Goal: Task Accomplishment & Management: Use online tool/utility

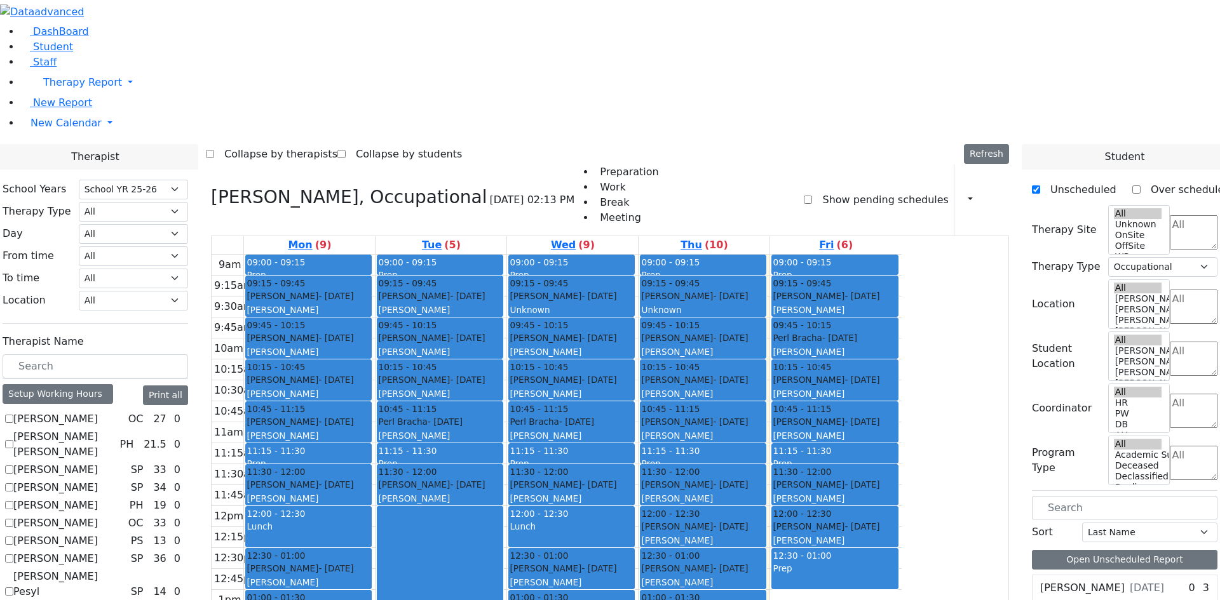
select select "212"
select select "1"
drag, startPoint x: 165, startPoint y: 510, endPoint x: 171, endPoint y: 509, distance: 6.5
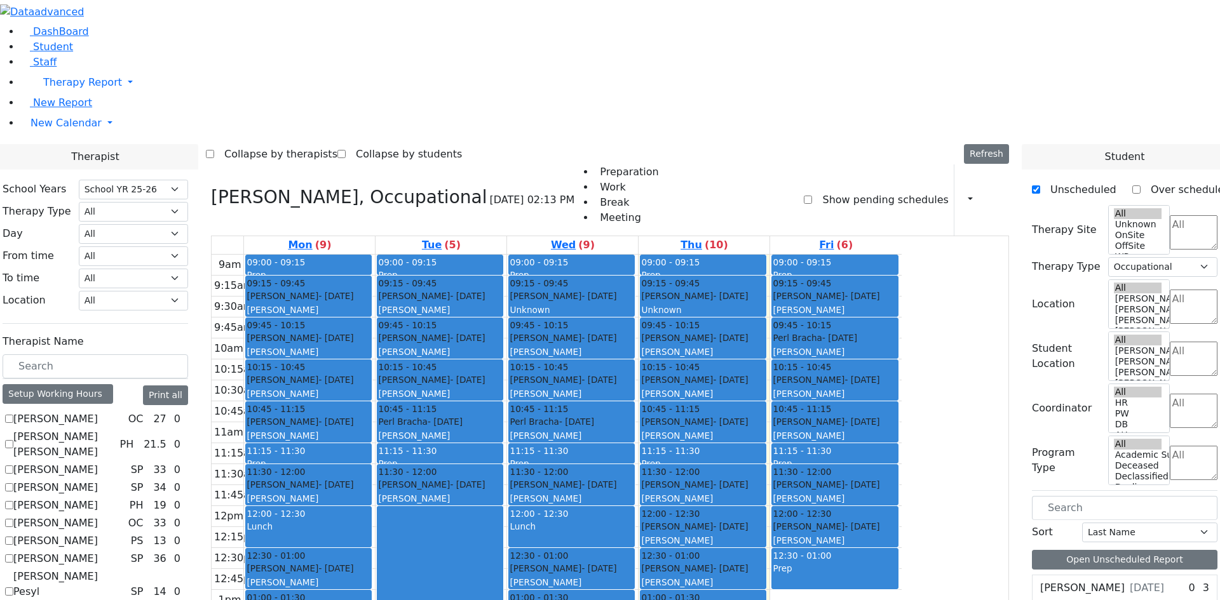
checkbox input "false"
select select
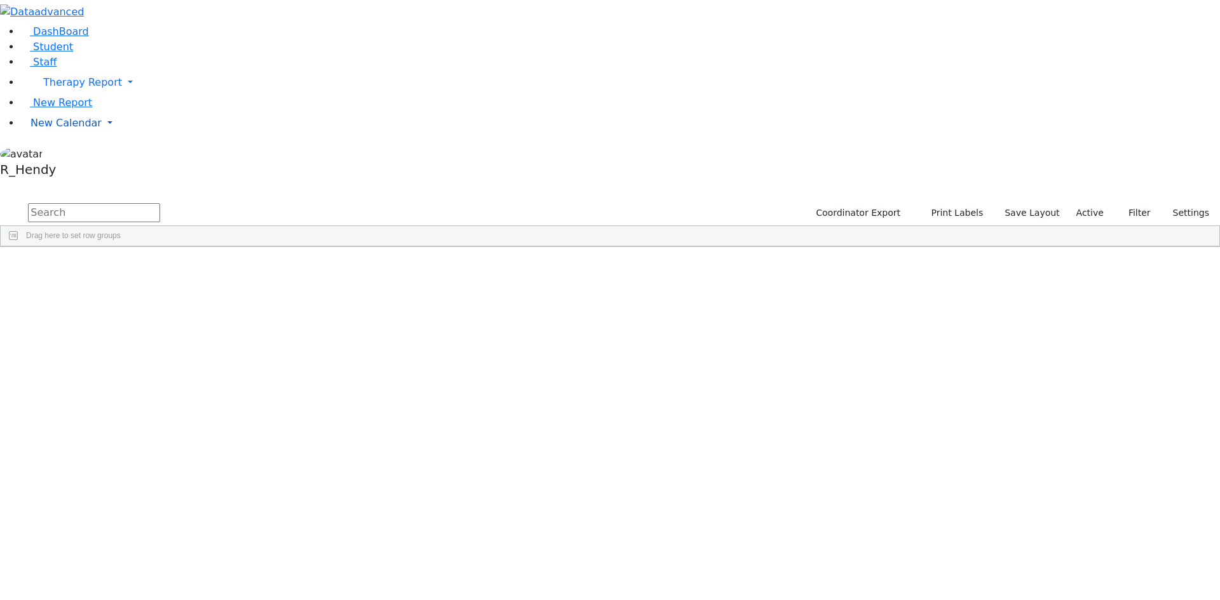
click at [32, 129] on span "New Calendar" at bounding box center [65, 123] width 71 height 12
click at [62, 154] on span "Calendar" at bounding box center [50, 148] width 46 height 12
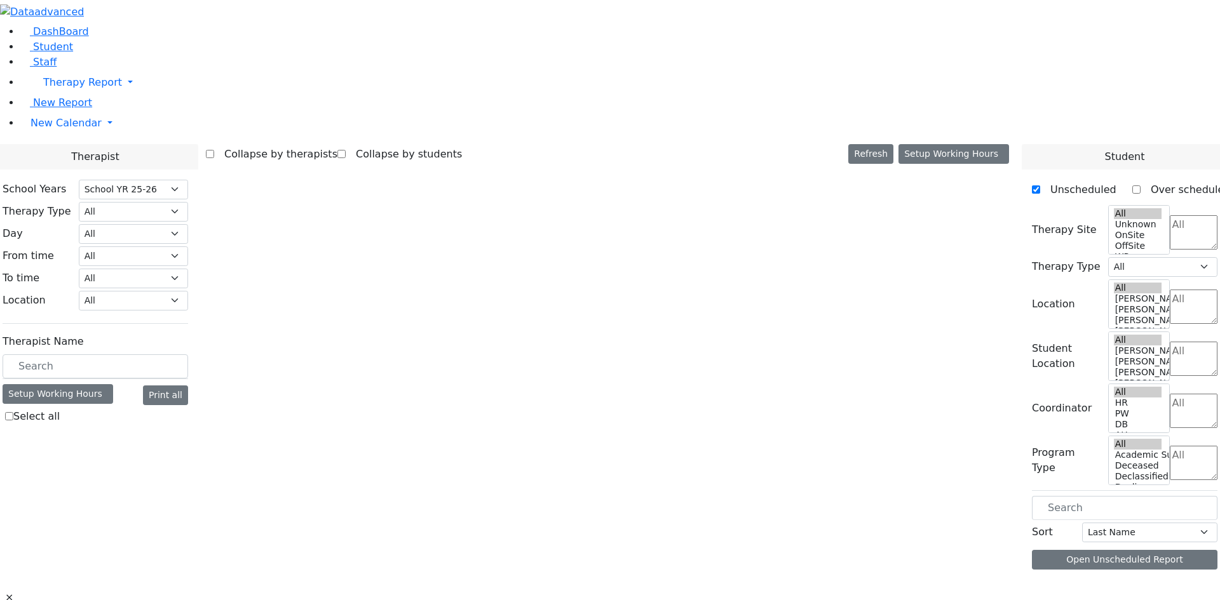
select select "212"
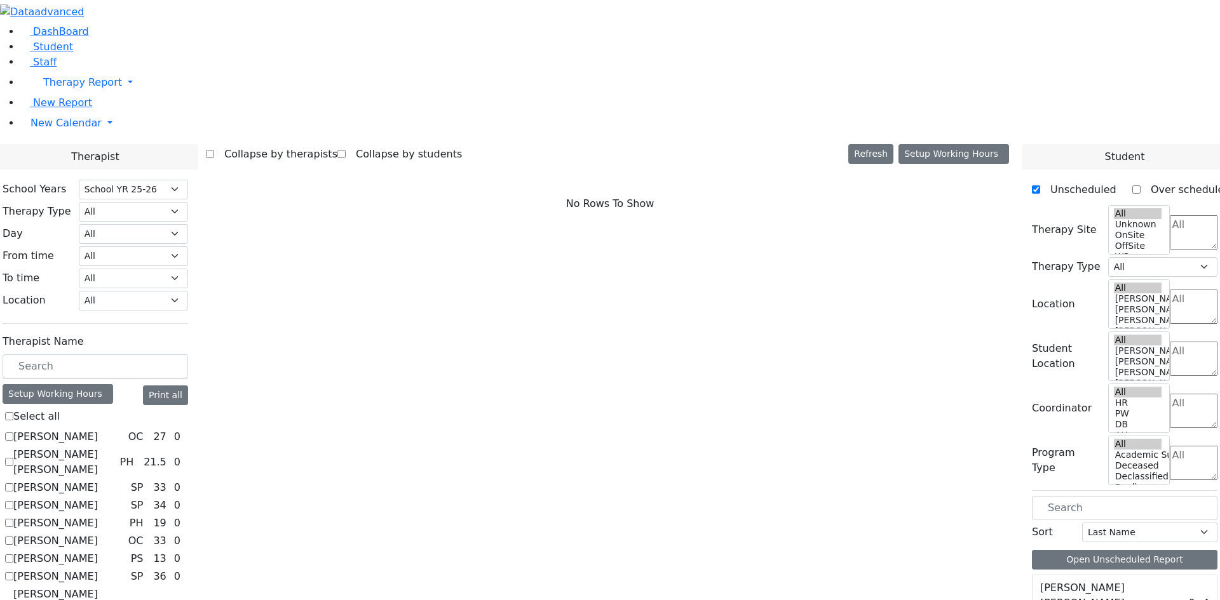
scroll to position [1168, 0]
checkbox input "true"
select select "2"
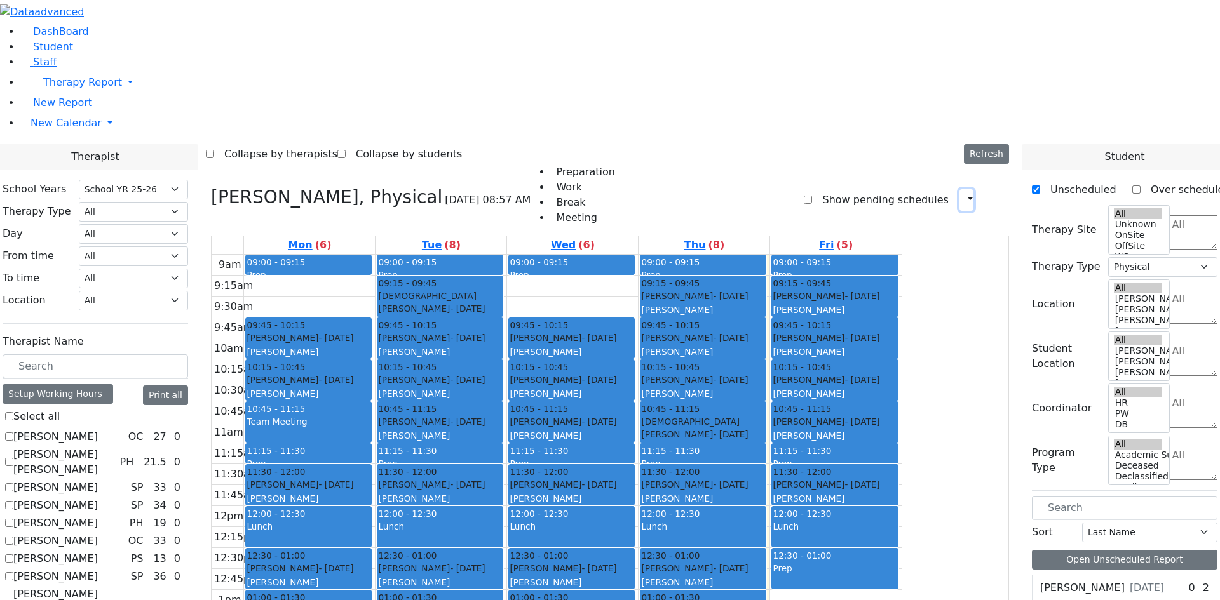
click at [964, 189] on button "button" at bounding box center [966, 200] width 14 height 22
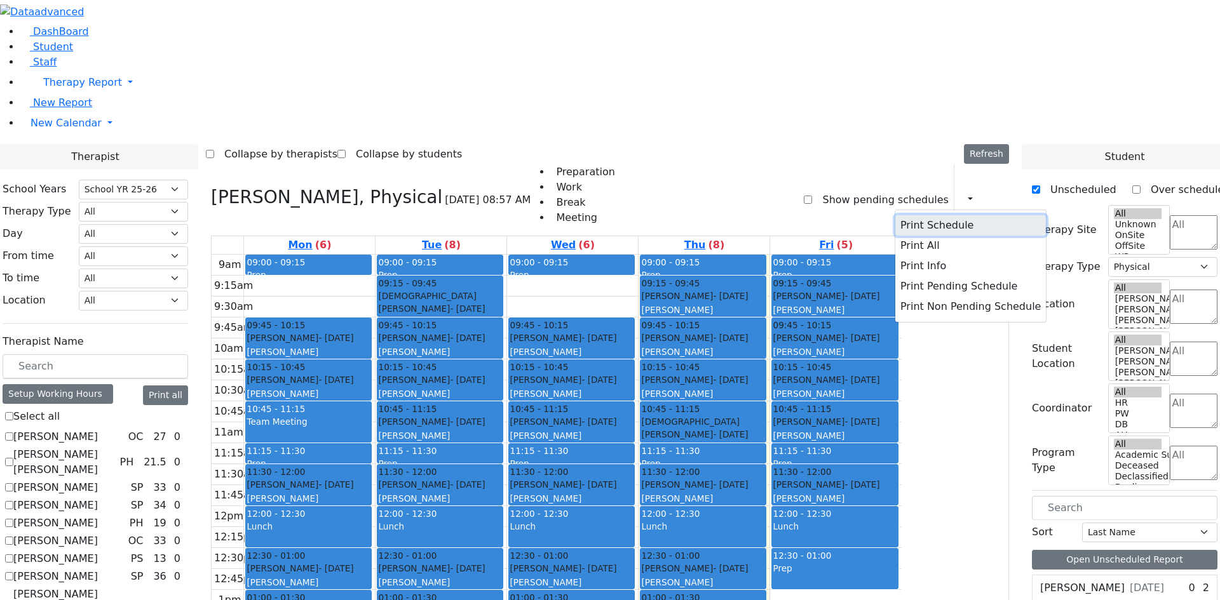
click at [938, 215] on button "Print Schedule" at bounding box center [970, 225] width 151 height 20
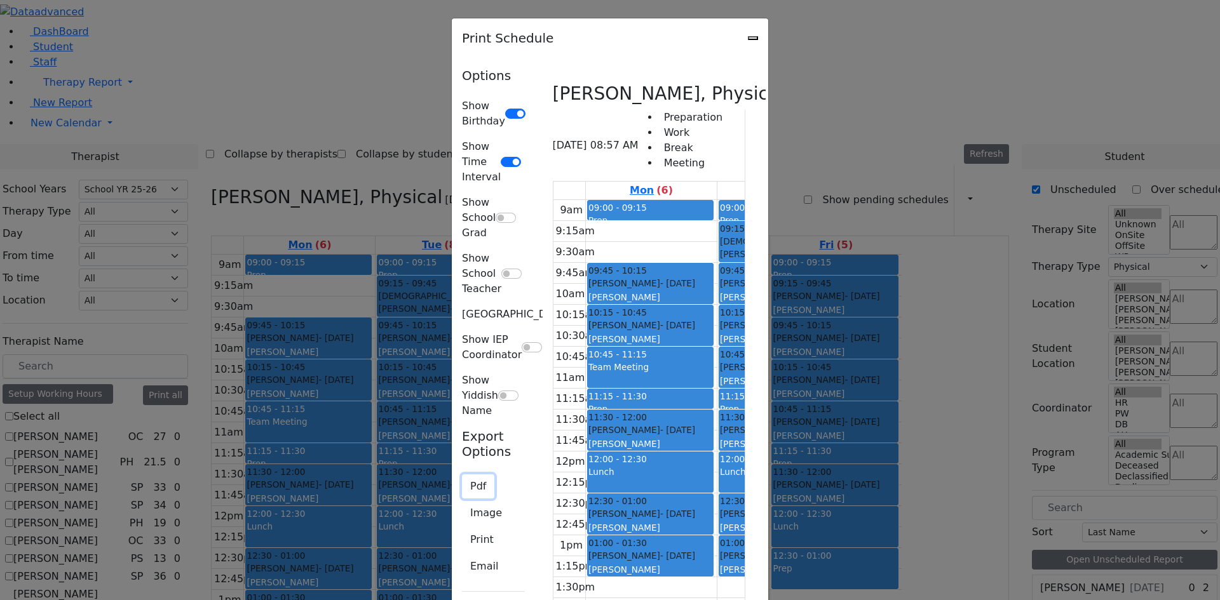
click at [462, 475] on button "Pdf" at bounding box center [478, 487] width 32 height 24
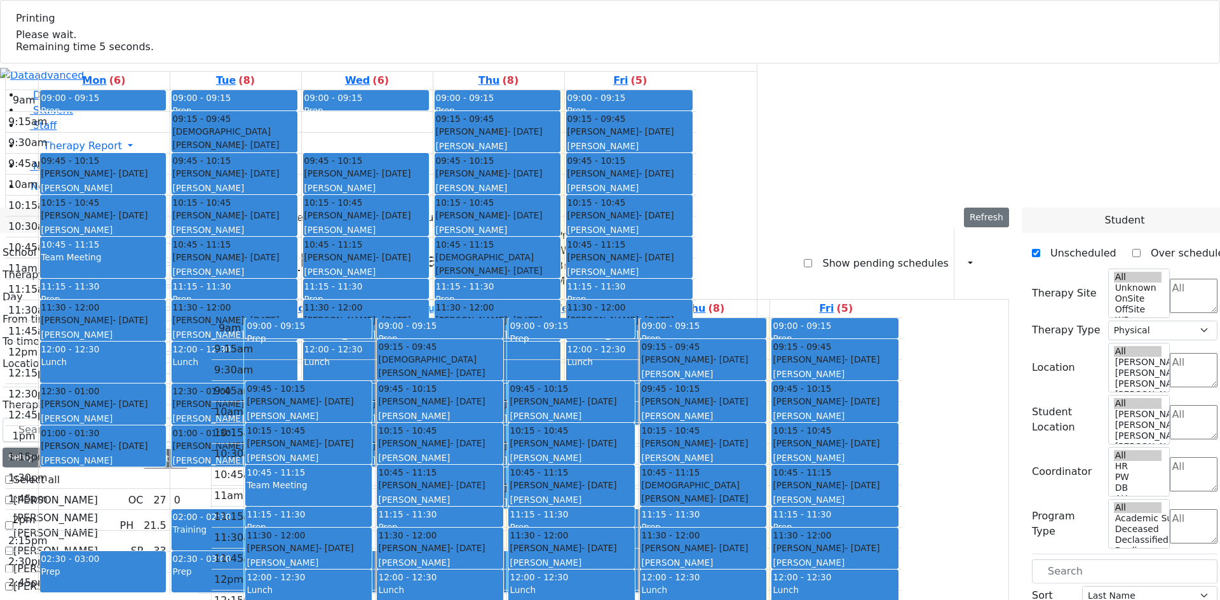
select select "212"
select select "2"
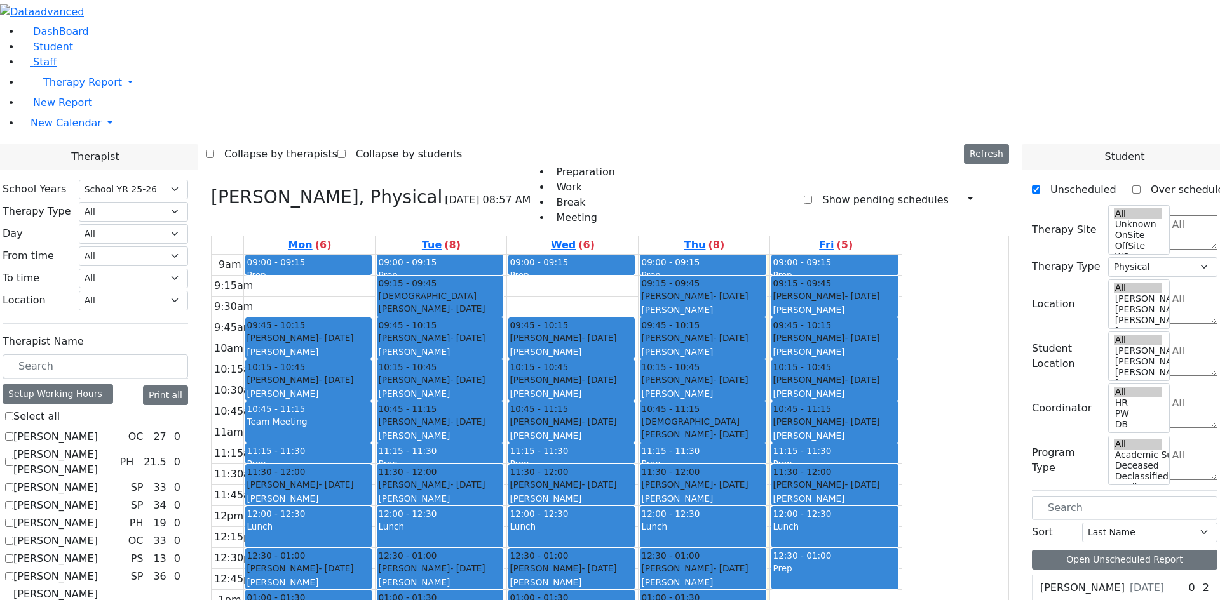
scroll to position [2, 0]
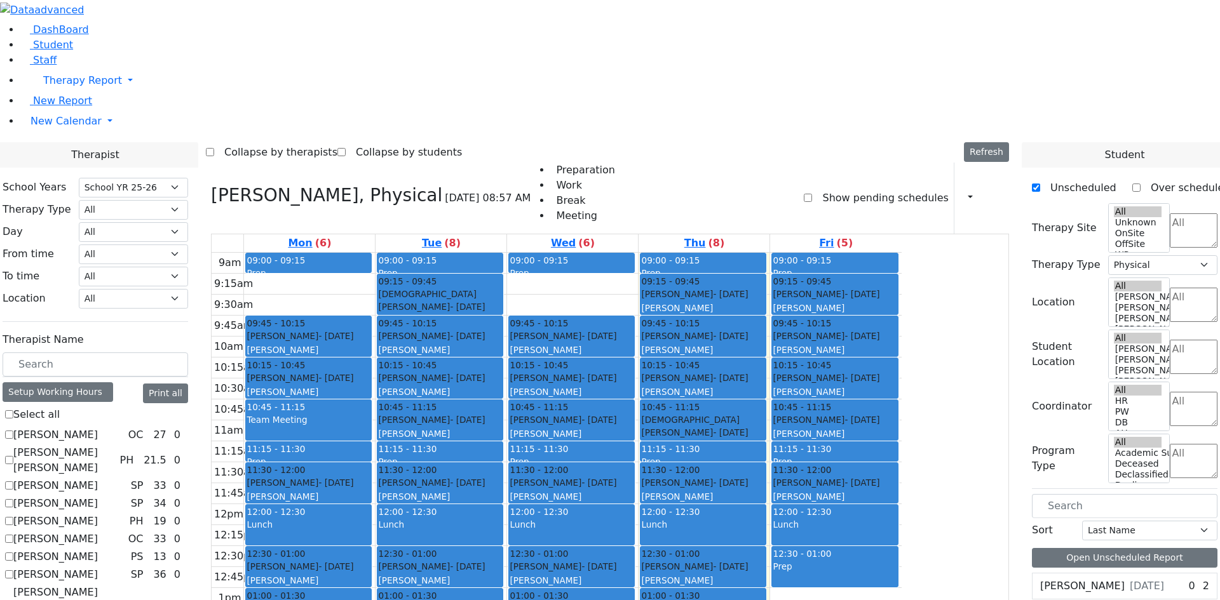
checkbox input "false"
select select
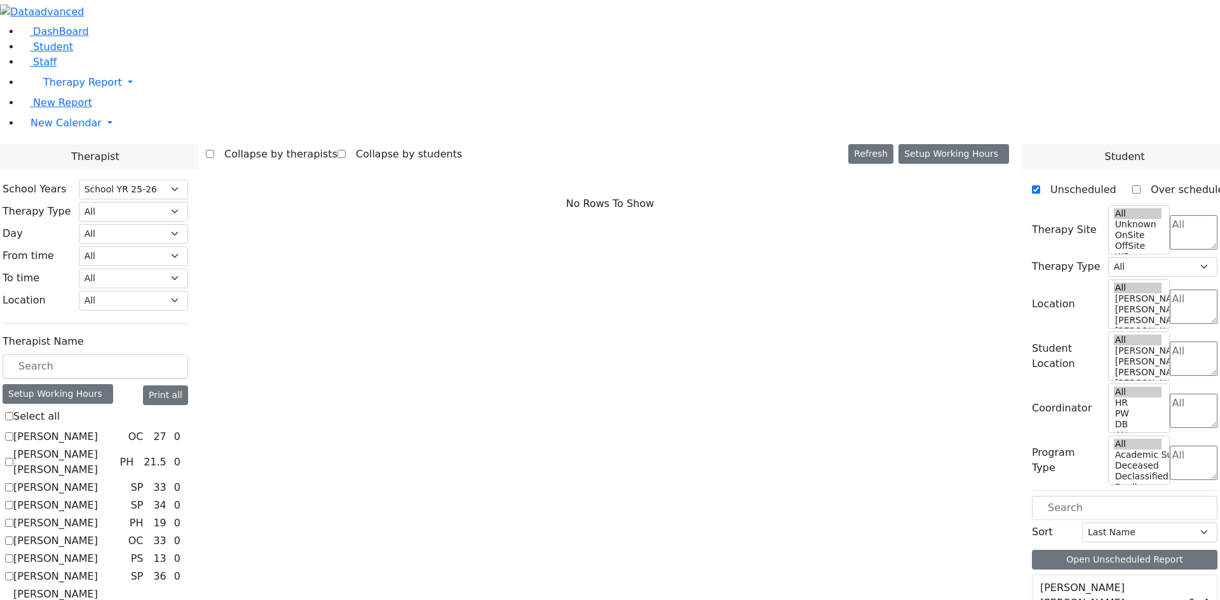
scroll to position [0, 0]
